Goal: Information Seeking & Learning: Learn about a topic

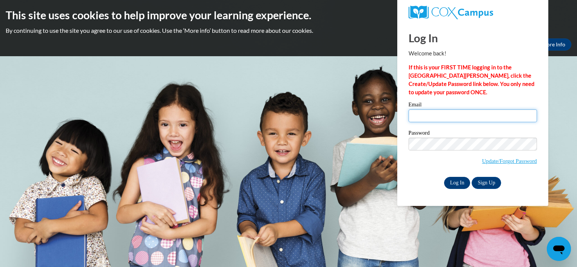
type input "madi.herrington@yahoo.com"
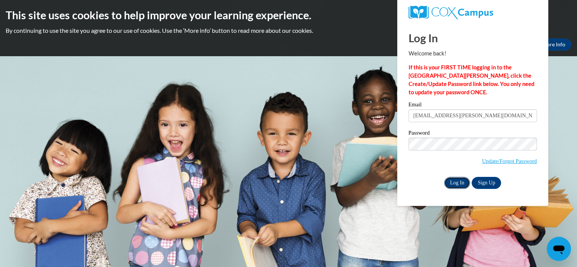
click at [456, 183] on input "Log In" at bounding box center [457, 183] width 26 height 12
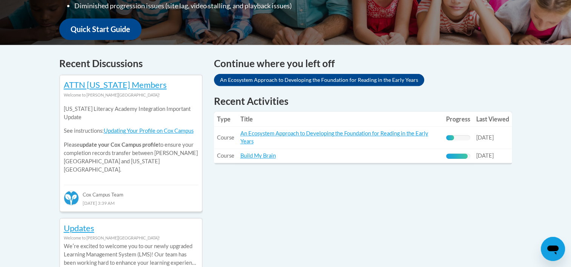
scroll to position [276, 0]
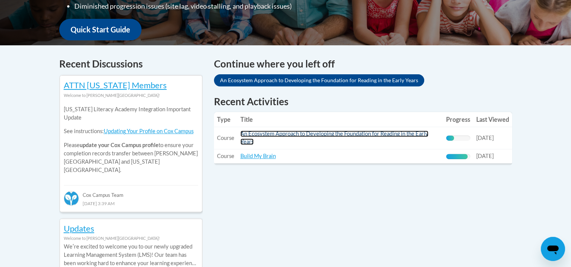
click at [350, 133] on link "An Ecosystem Approach to Developing the Foundation for Reading in the Early Yea…" at bounding box center [334, 138] width 188 height 14
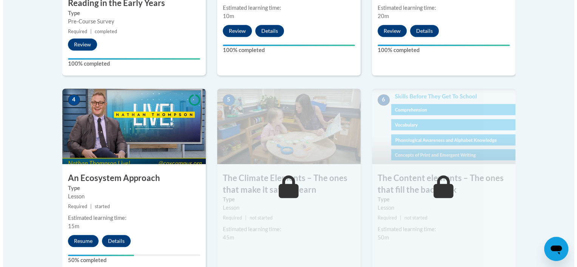
scroll to position [402, 0]
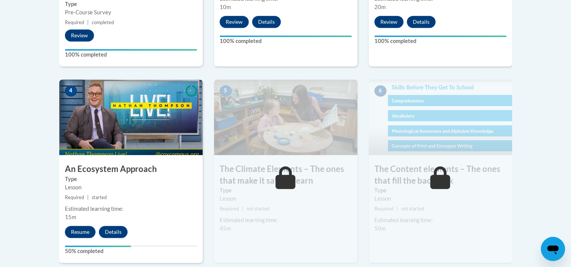
click at [81, 234] on button "Resume" at bounding box center [80, 232] width 31 height 12
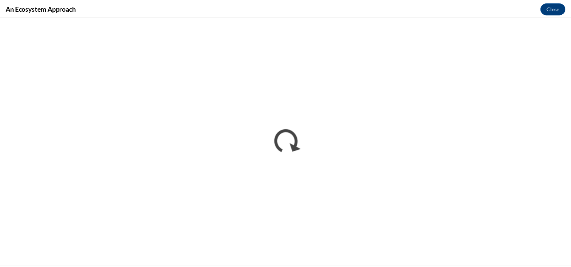
scroll to position [0, 0]
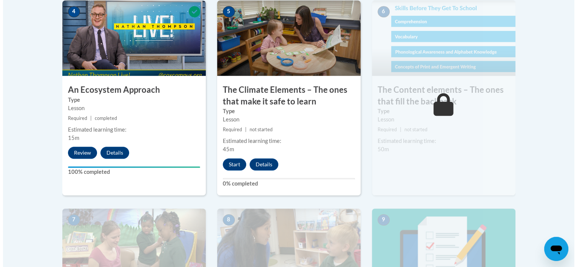
scroll to position [481, 0]
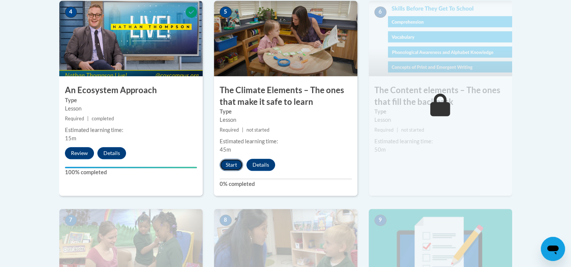
click at [237, 166] on button "Start" at bounding box center [231, 165] width 23 height 12
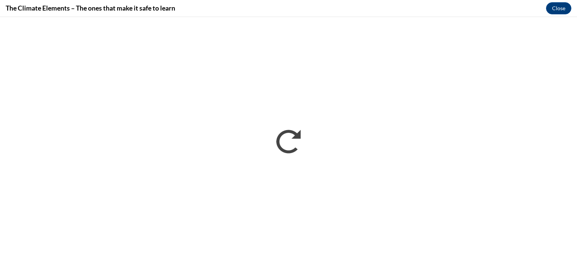
scroll to position [0, 0]
